Goal: Ask a question

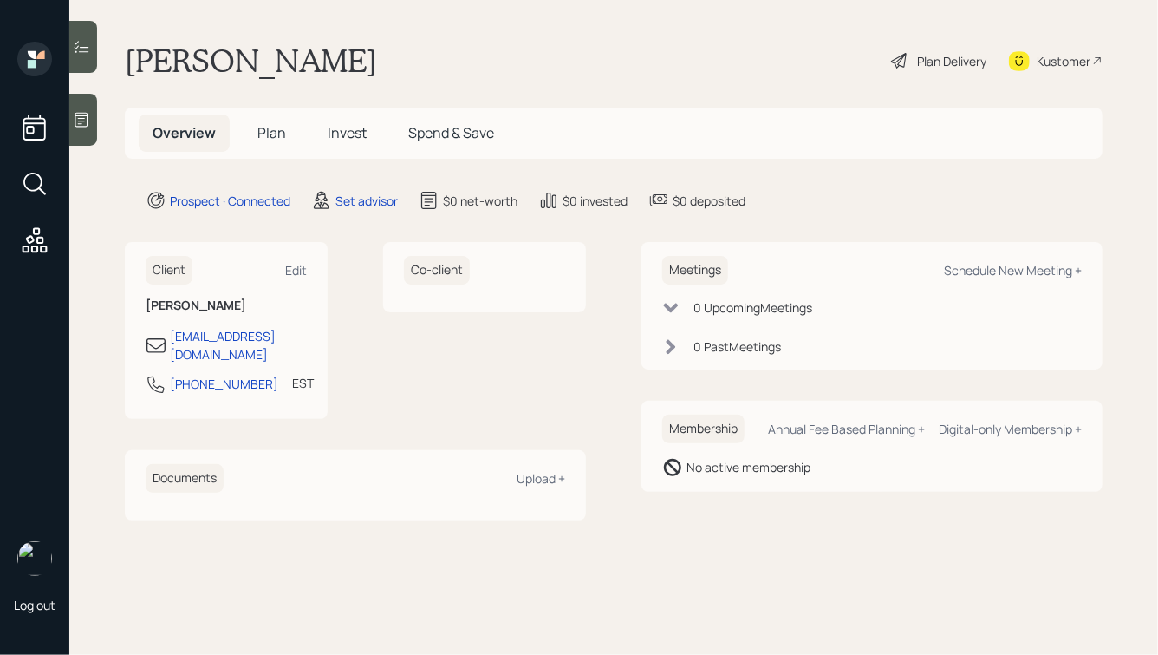
click at [81, 114] on icon at bounding box center [81, 119] width 17 height 17
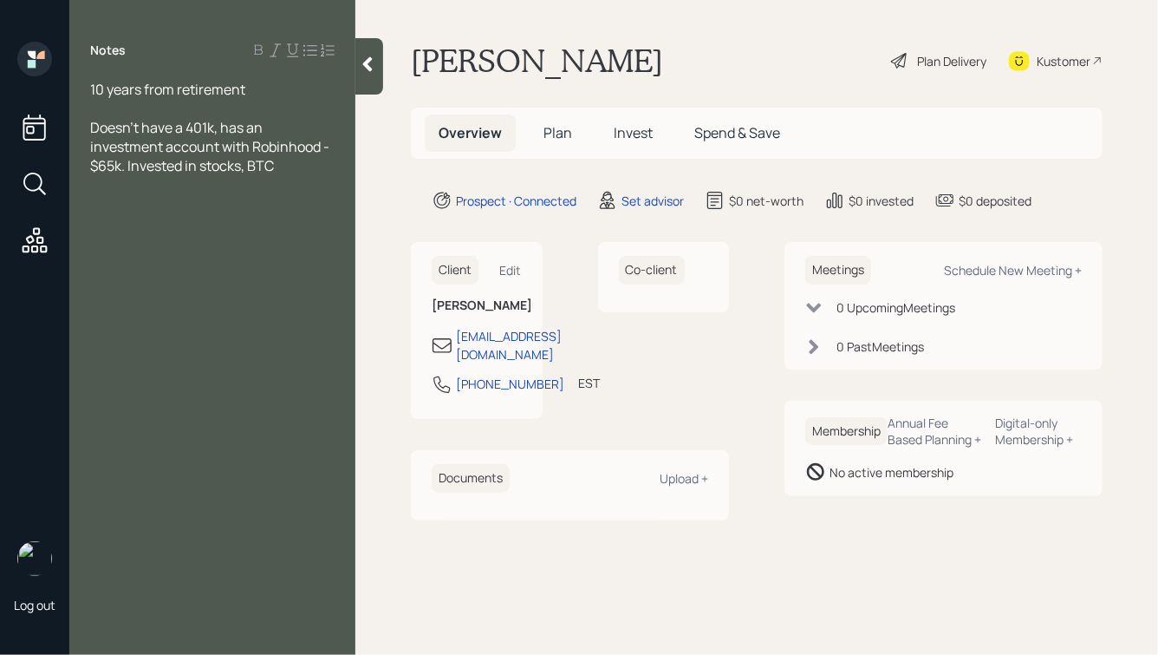
click at [220, 127] on span "Doesn't have a 401k, has an investment account with Robinhood - $65k. Invested …" at bounding box center [211, 146] width 242 height 57
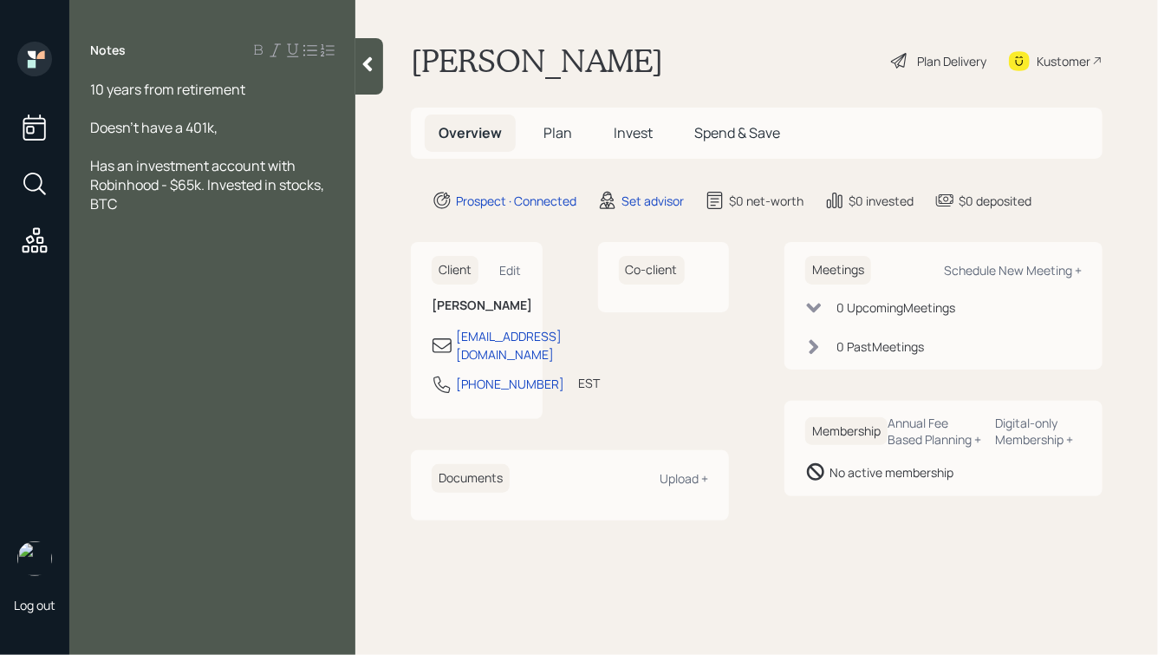
click at [242, 124] on div "Doesn't have a 401k," at bounding box center [212, 127] width 245 height 19
drag, startPoint x: 186, startPoint y: 131, endPoint x: 78, endPoint y: 132, distance: 108.4
click at [78, 132] on div "10 years from retirement Doesn't have a 401k, Has an investment account with Ro…" at bounding box center [212, 147] width 286 height 134
click at [127, 130] on div "401k," at bounding box center [212, 127] width 245 height 19
click at [271, 90] on div "10 years from retirement" at bounding box center [212, 89] width 245 height 19
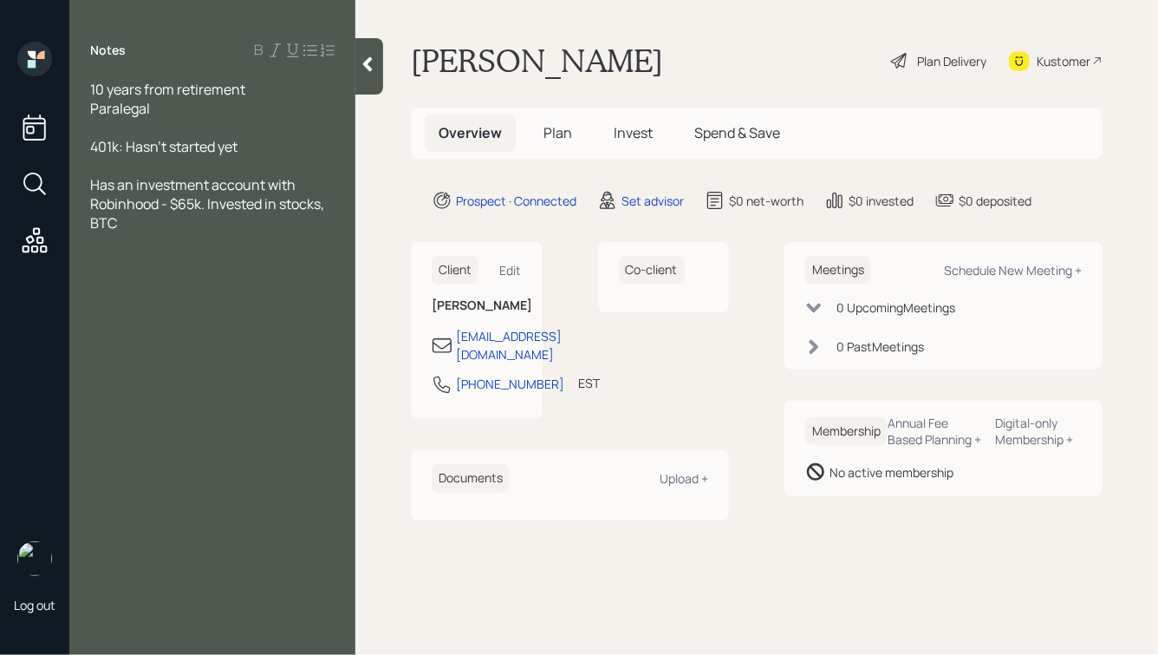
click at [92, 92] on span "10 years from retirement" at bounding box center [167, 89] width 155 height 19
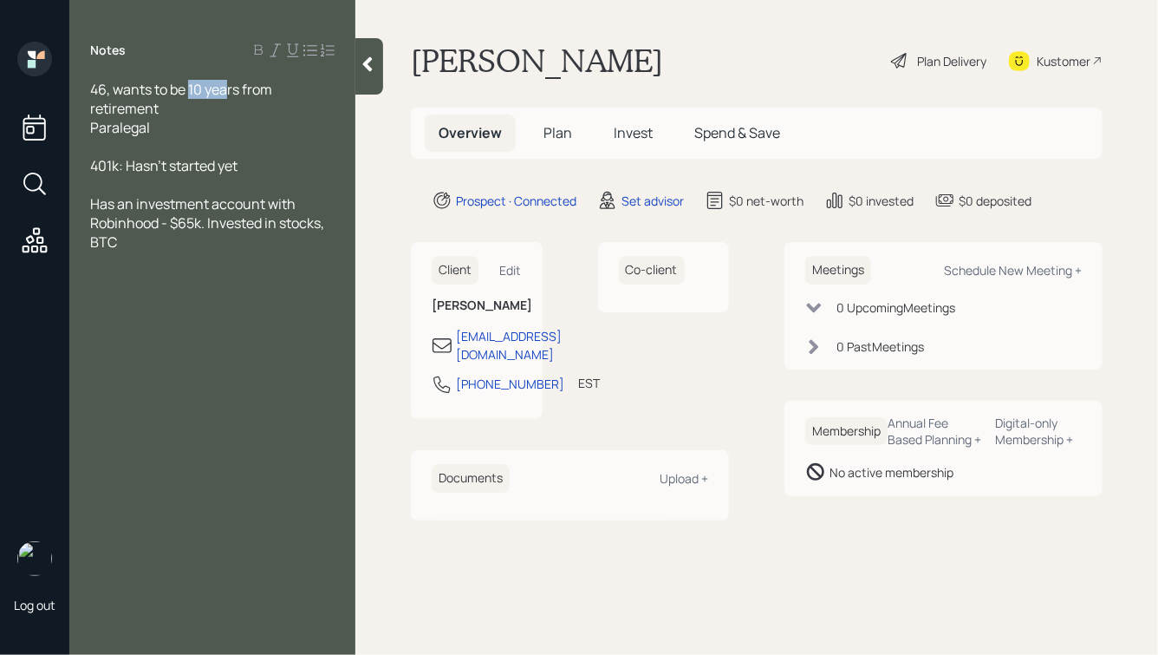
drag, startPoint x: 193, startPoint y: 88, endPoint x: 226, endPoint y: 92, distance: 34.1
click at [226, 92] on span "46, wants to be 10 years from retirement" at bounding box center [182, 99] width 185 height 38
click at [192, 90] on span "46, wants to be 10 years from retirement" at bounding box center [182, 99] width 185 height 38
drag, startPoint x: 303, startPoint y: 88, endPoint x: 326, endPoint y: 108, distance: 30.1
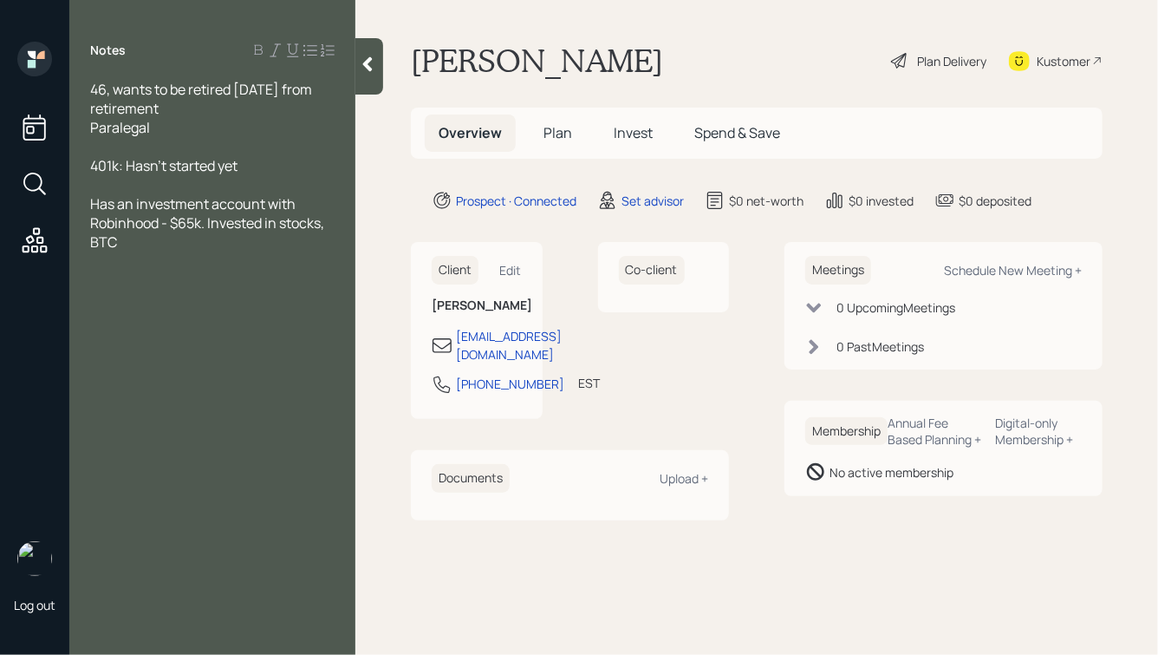
click at [326, 111] on div "46, wants to be retired [DATE] from retirement" at bounding box center [212, 99] width 245 height 38
drag, startPoint x: 302, startPoint y: 90, endPoint x: 330, endPoint y: 114, distance: 36.9
click at [330, 114] on div "46, wants to be retired [DATE] from retirement" at bounding box center [212, 99] width 245 height 38
